Goal: Task Accomplishment & Management: Manage account settings

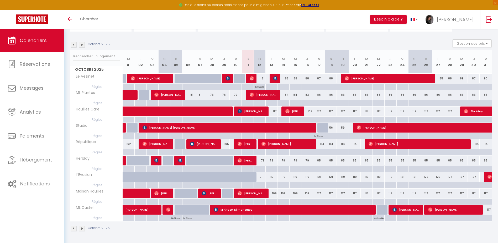
click at [260, 161] on div "79" at bounding box center [260, 160] width 12 height 10
type input "79"
type input "Dim 12 Octobre 2025"
type input "Lun 13 Octobre 2025"
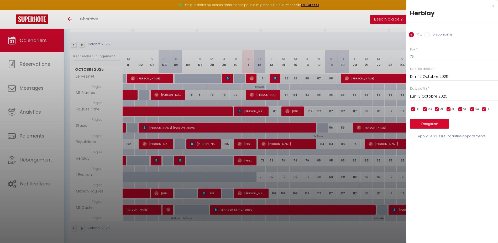
click at [493, 6] on div "x" at bounding box center [450, 6] width 88 height 6
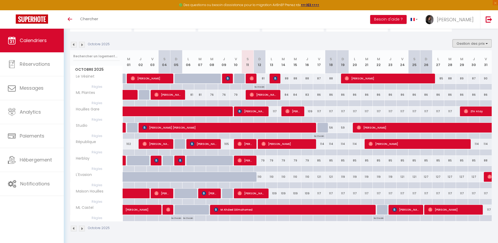
click at [478, 41] on button "Gestion des prix" at bounding box center [472, 43] width 39 height 8
click at [263, 171] on div at bounding box center [260, 169] width 12 height 6
type input "Dim 12 Octobre 2025"
type input "Lun 13 Octobre 2025"
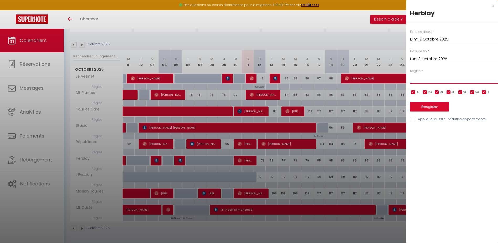
click at [439, 83] on select "Aucun No Checkin No Checkout Pas d'arrivée / Pas de départ" at bounding box center [454, 79] width 88 height 10
select select "1"
click at [410, 74] on select "Aucun No Checkin No Checkout Pas d'arrivée / Pas de départ" at bounding box center [454, 79] width 88 height 10
click at [443, 106] on button "Enregistrer" at bounding box center [429, 106] width 39 height 9
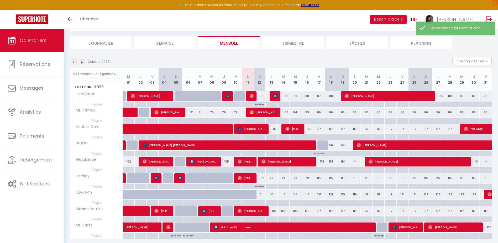
scroll to position [46, 0]
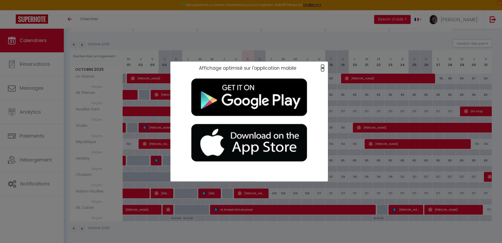
click at [323, 71] on span "×" at bounding box center [322, 68] width 3 height 7
